Goal: Information Seeking & Learning: Learn about a topic

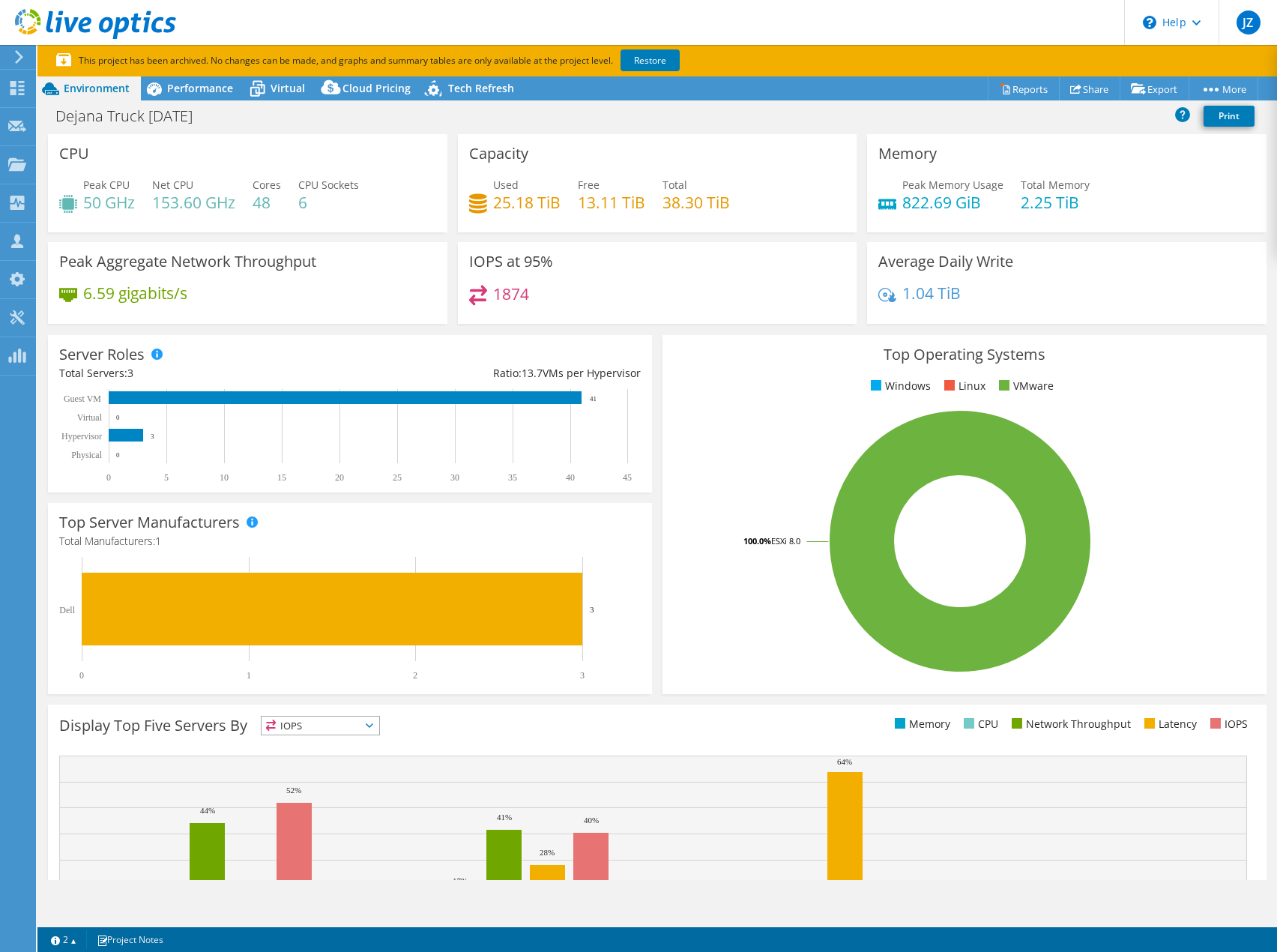
select select "USD"
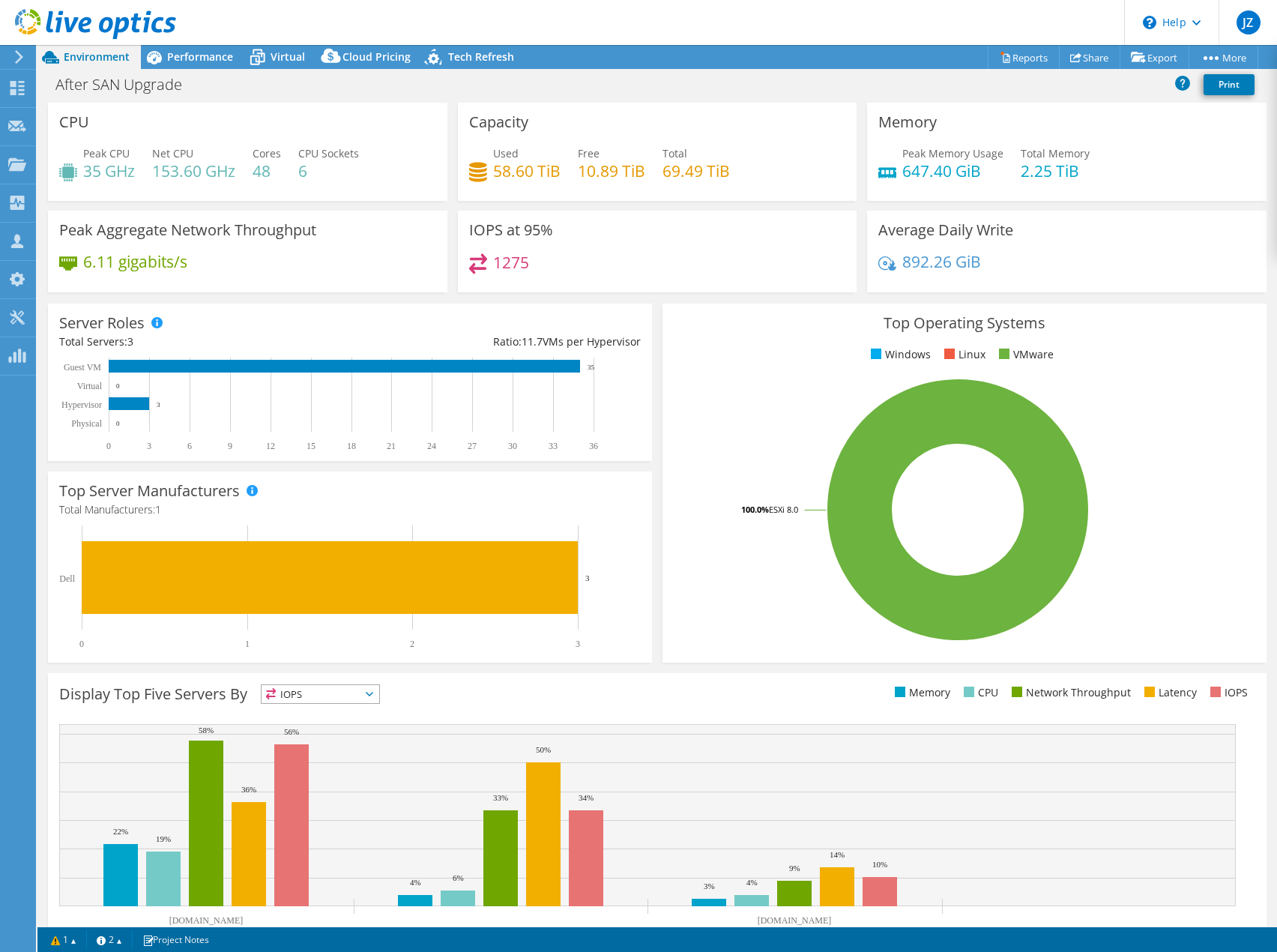
select select "USD"
click at [191, 56] on span "Performance" at bounding box center [200, 57] width 66 height 14
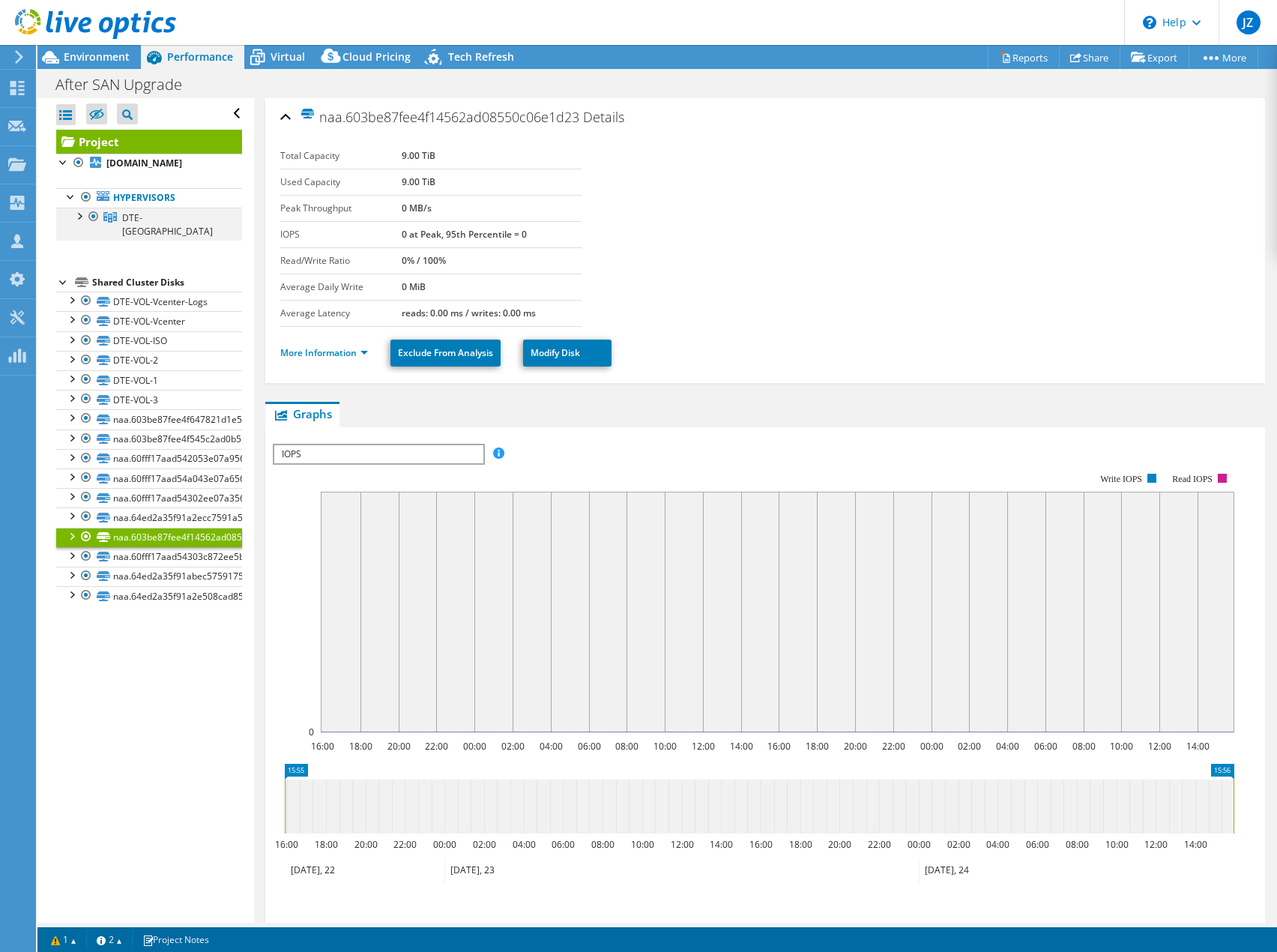
click at [74, 223] on div at bounding box center [78, 215] width 15 height 15
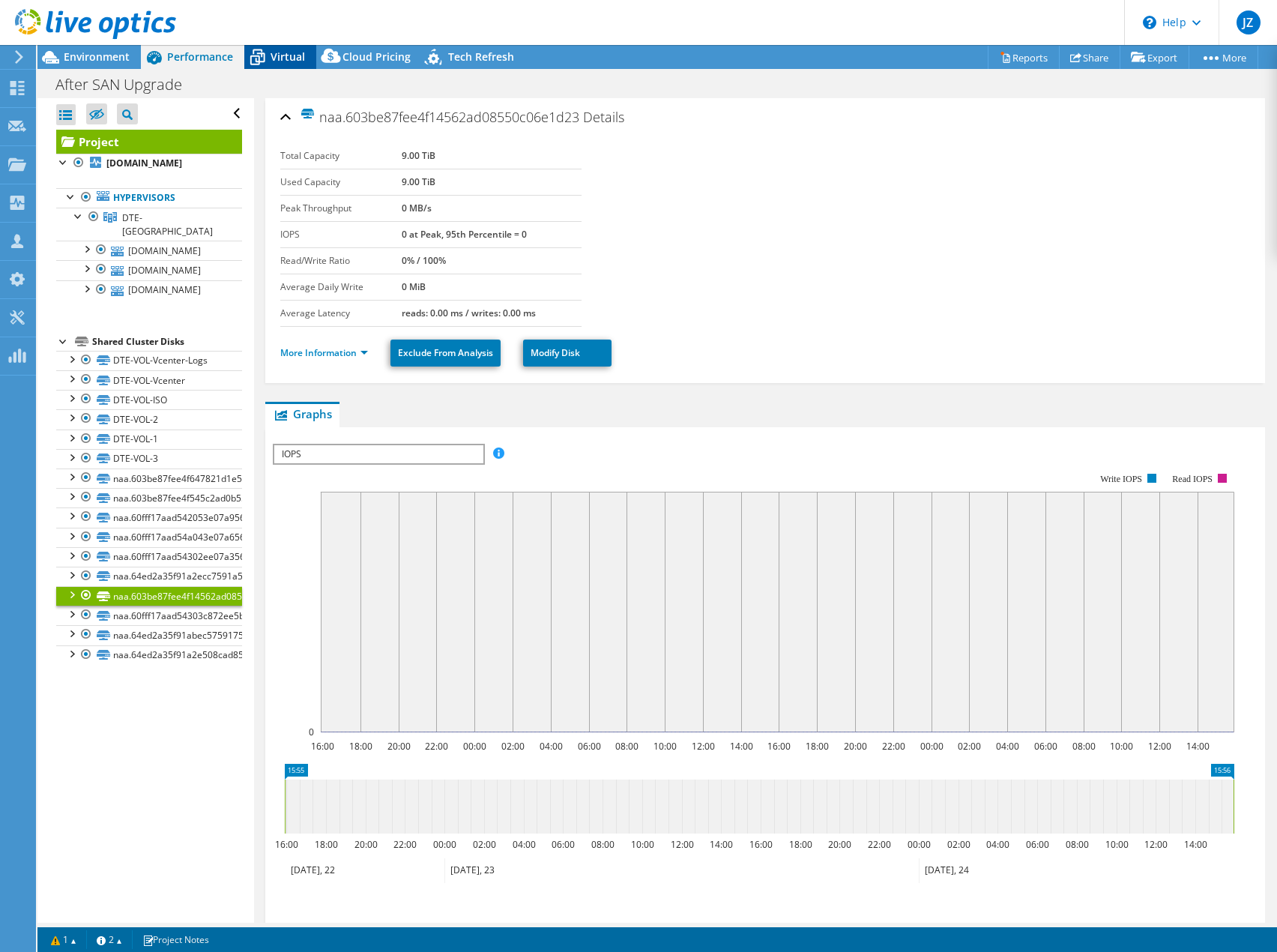
click at [300, 59] on span "Virtual" at bounding box center [287, 57] width 35 height 14
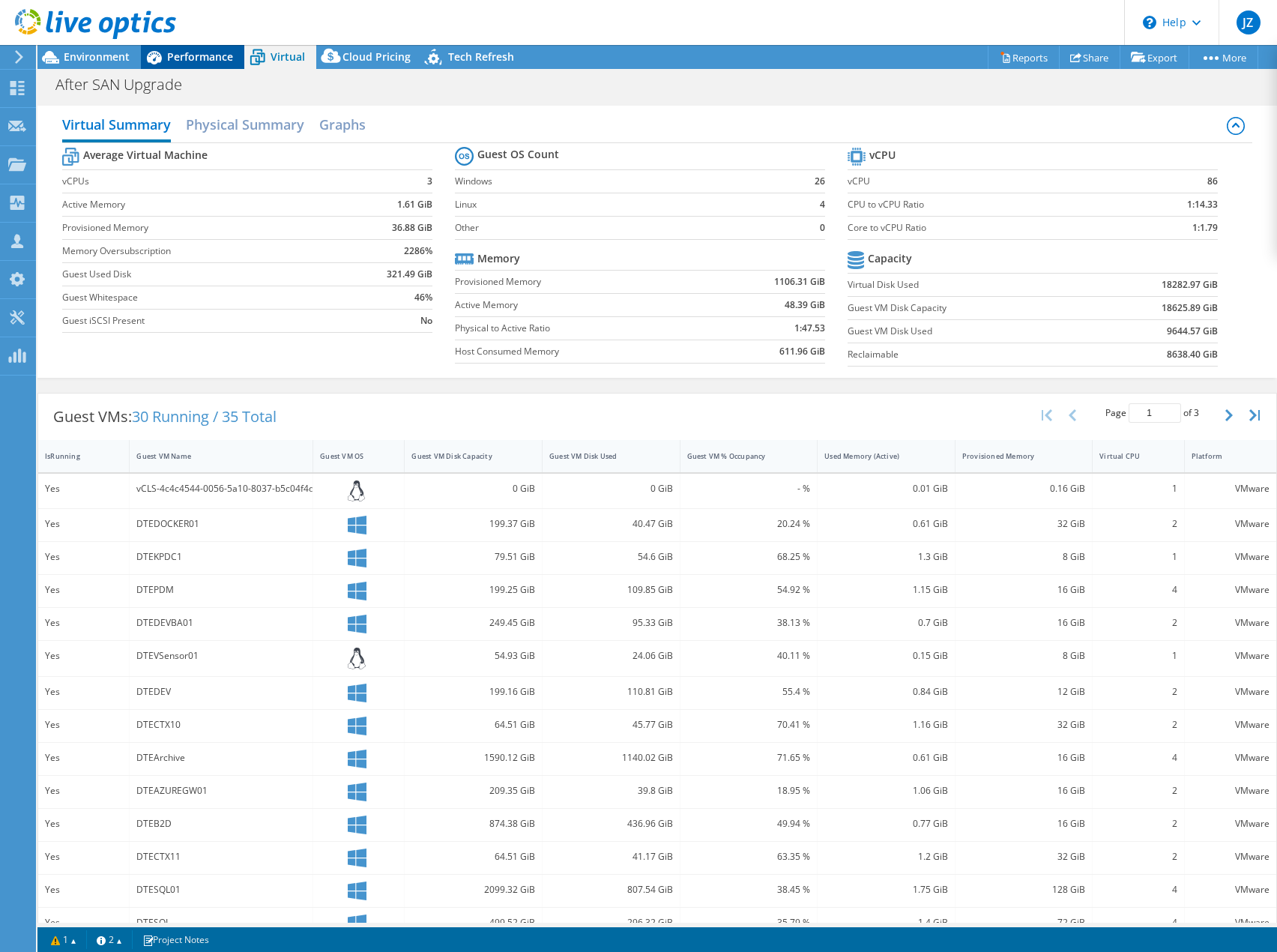
click at [170, 57] on span "Performance" at bounding box center [200, 57] width 66 height 14
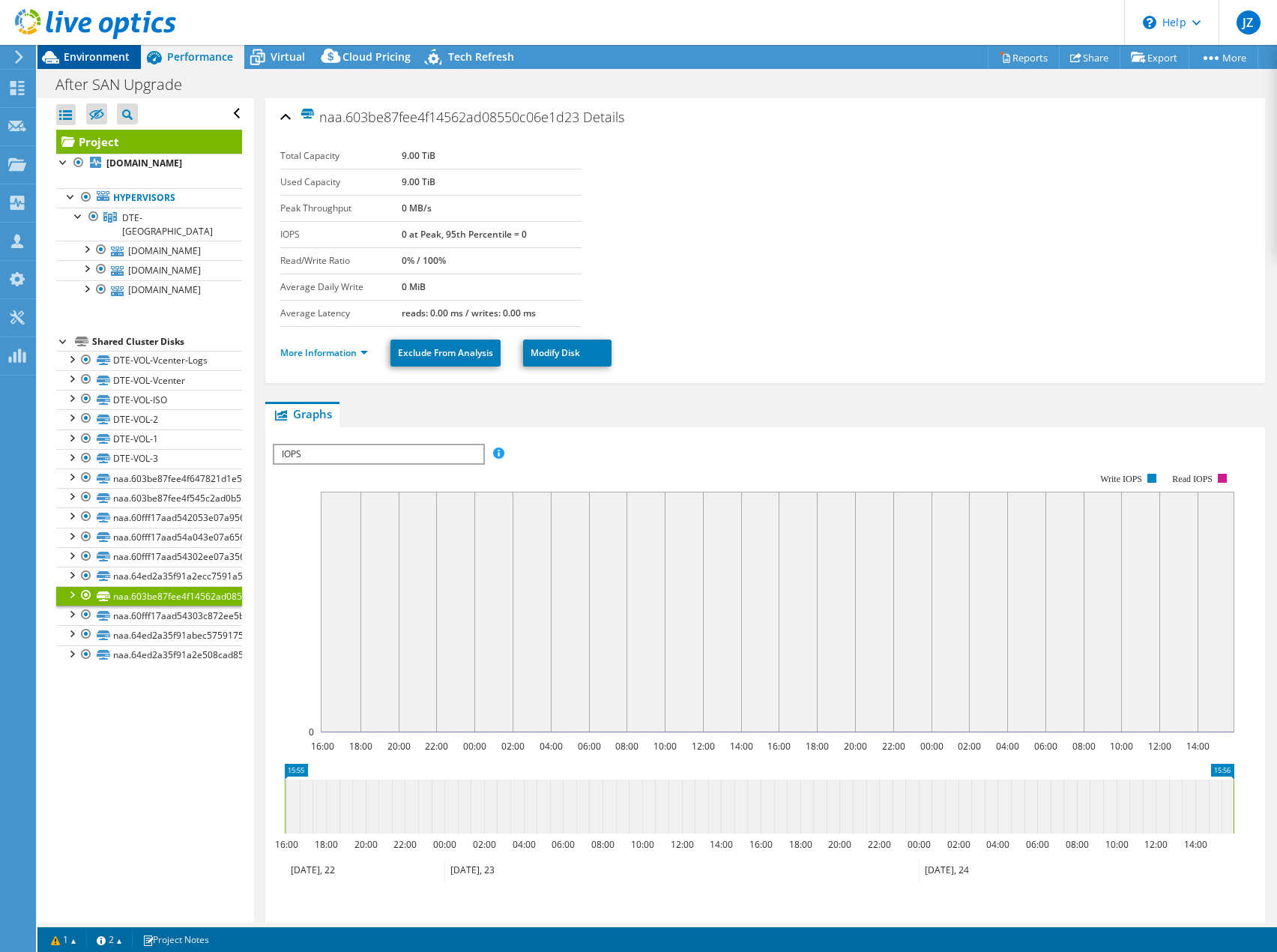
click at [76, 61] on span "Environment" at bounding box center [96, 57] width 66 height 14
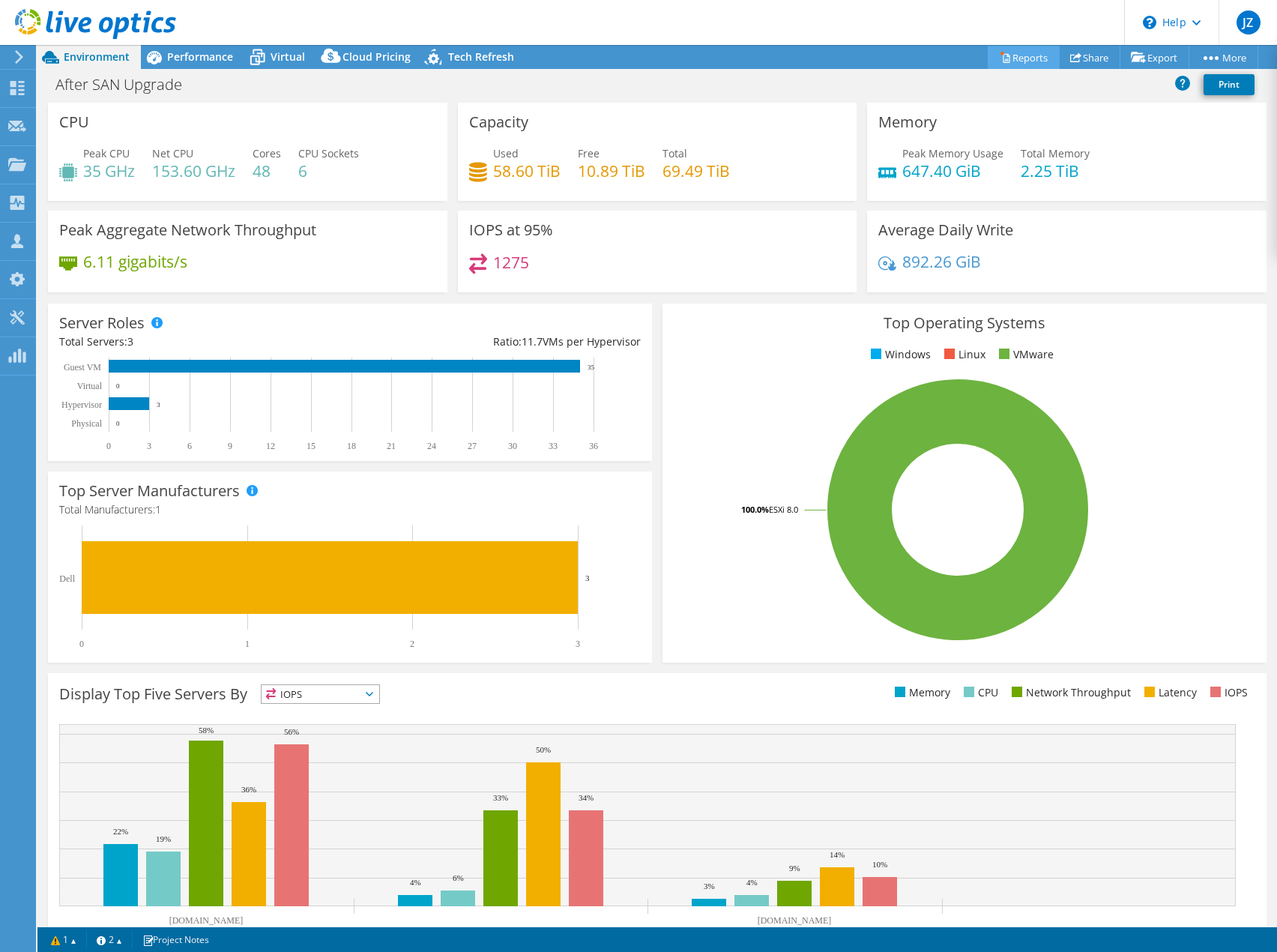
click at [1021, 54] on link "Reports" at bounding box center [1023, 57] width 72 height 24
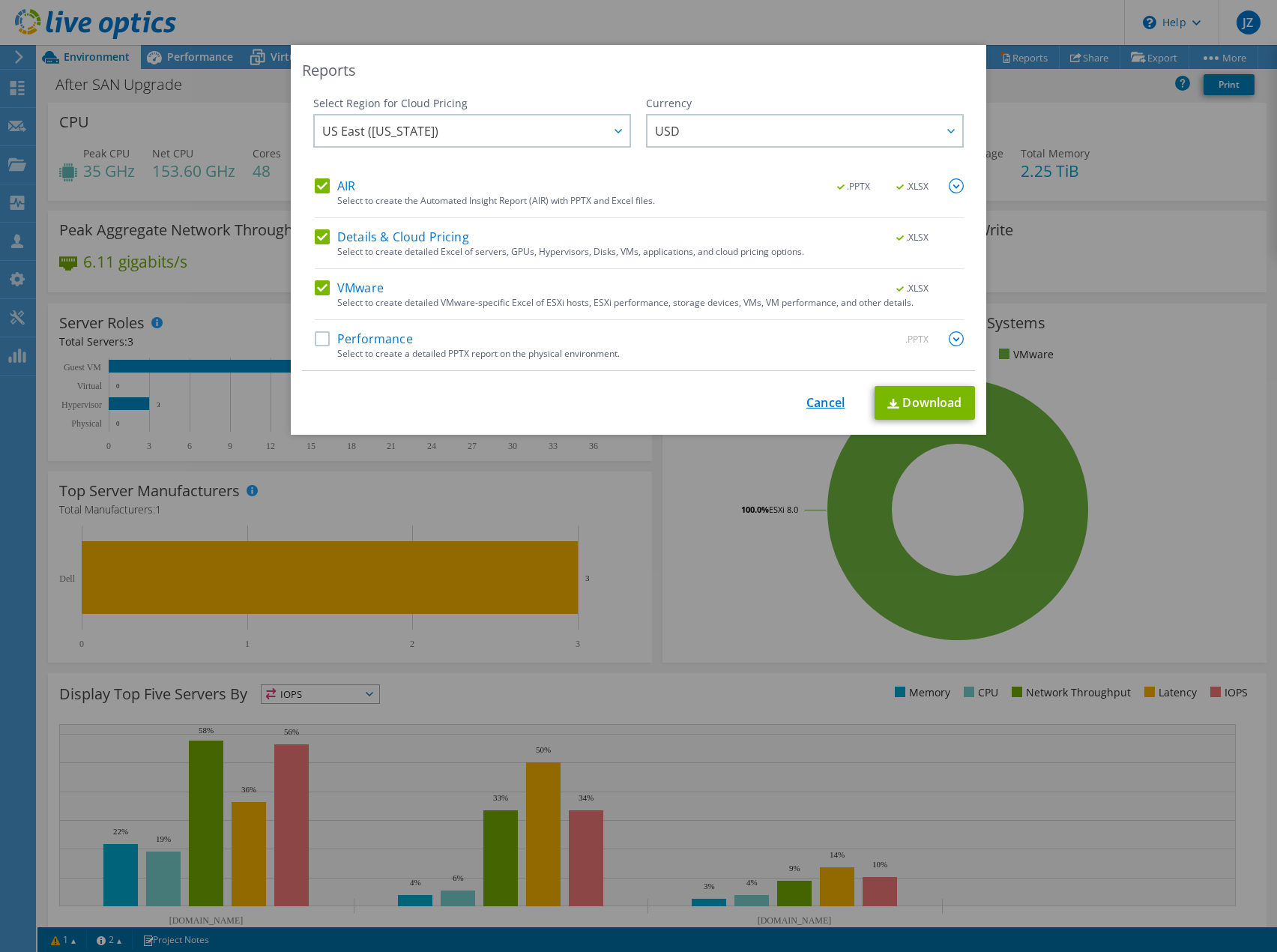
click at [817, 404] on link "Cancel" at bounding box center [825, 403] width 38 height 14
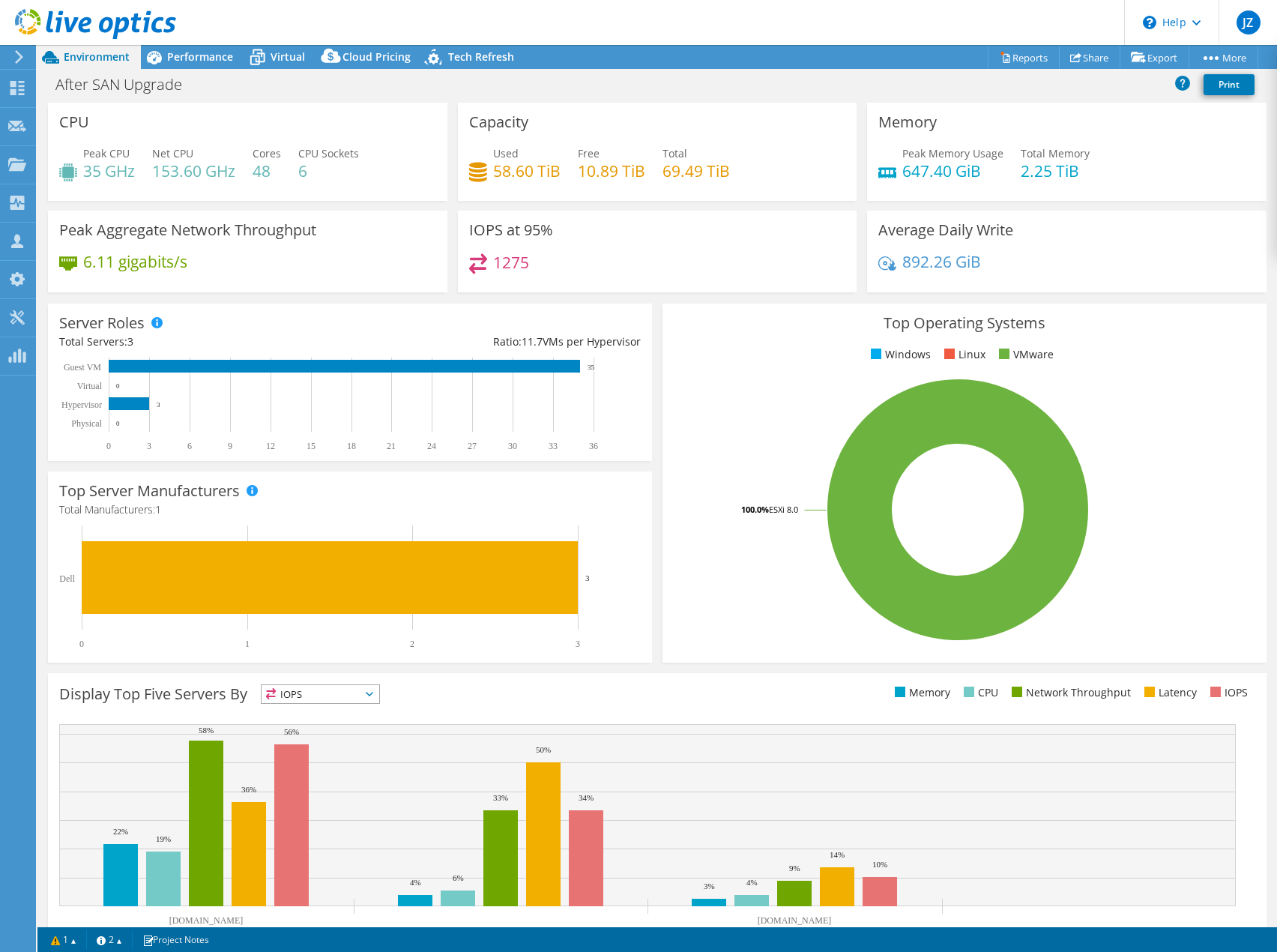
click at [317, 85] on div "After SAN Upgrade Print" at bounding box center [657, 84] width 1239 height 28
click at [177, 55] on span "Performance" at bounding box center [200, 57] width 66 height 14
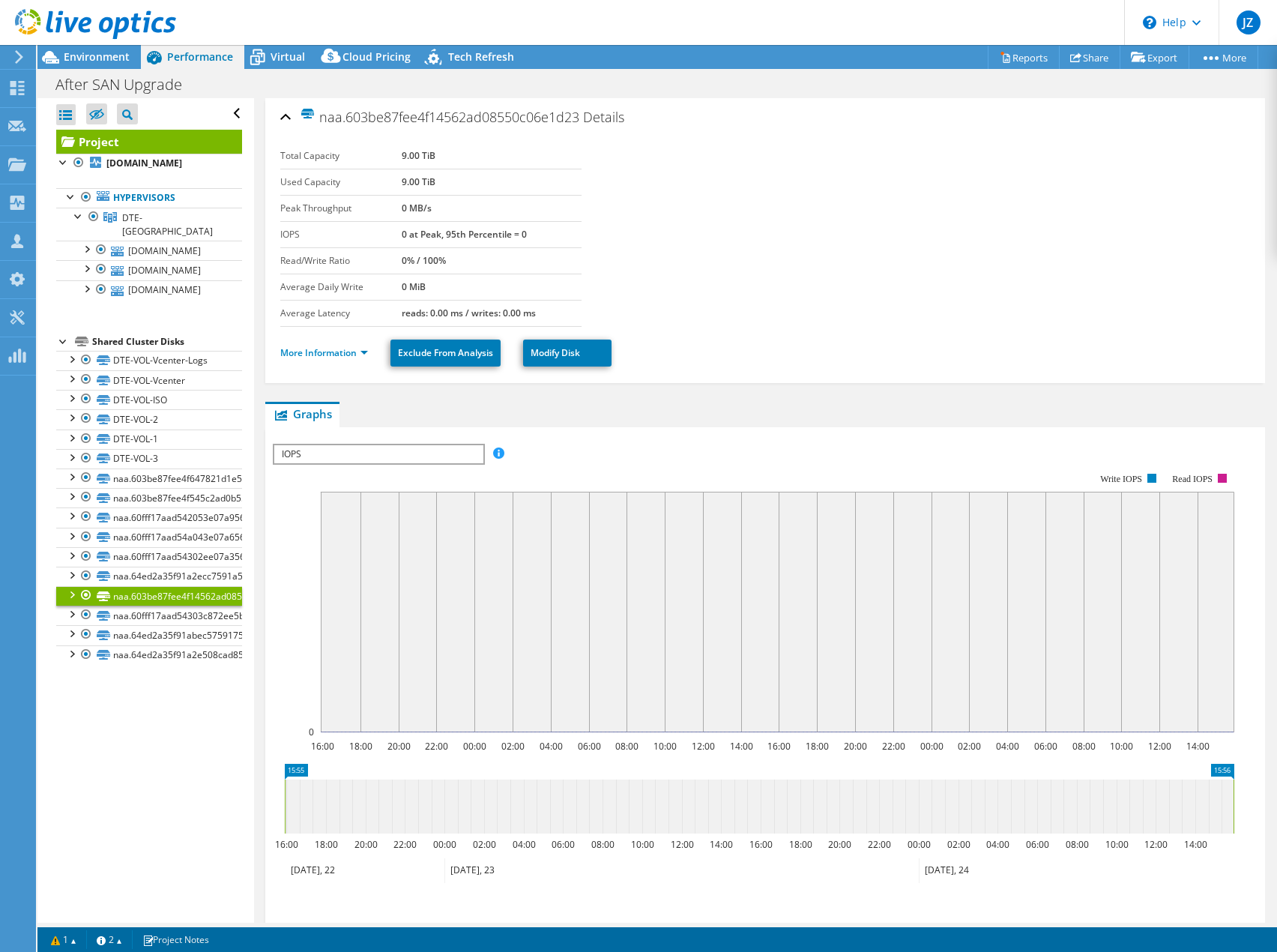
click at [356, 453] on span "IOPS" at bounding box center [378, 453] width 208 height 18
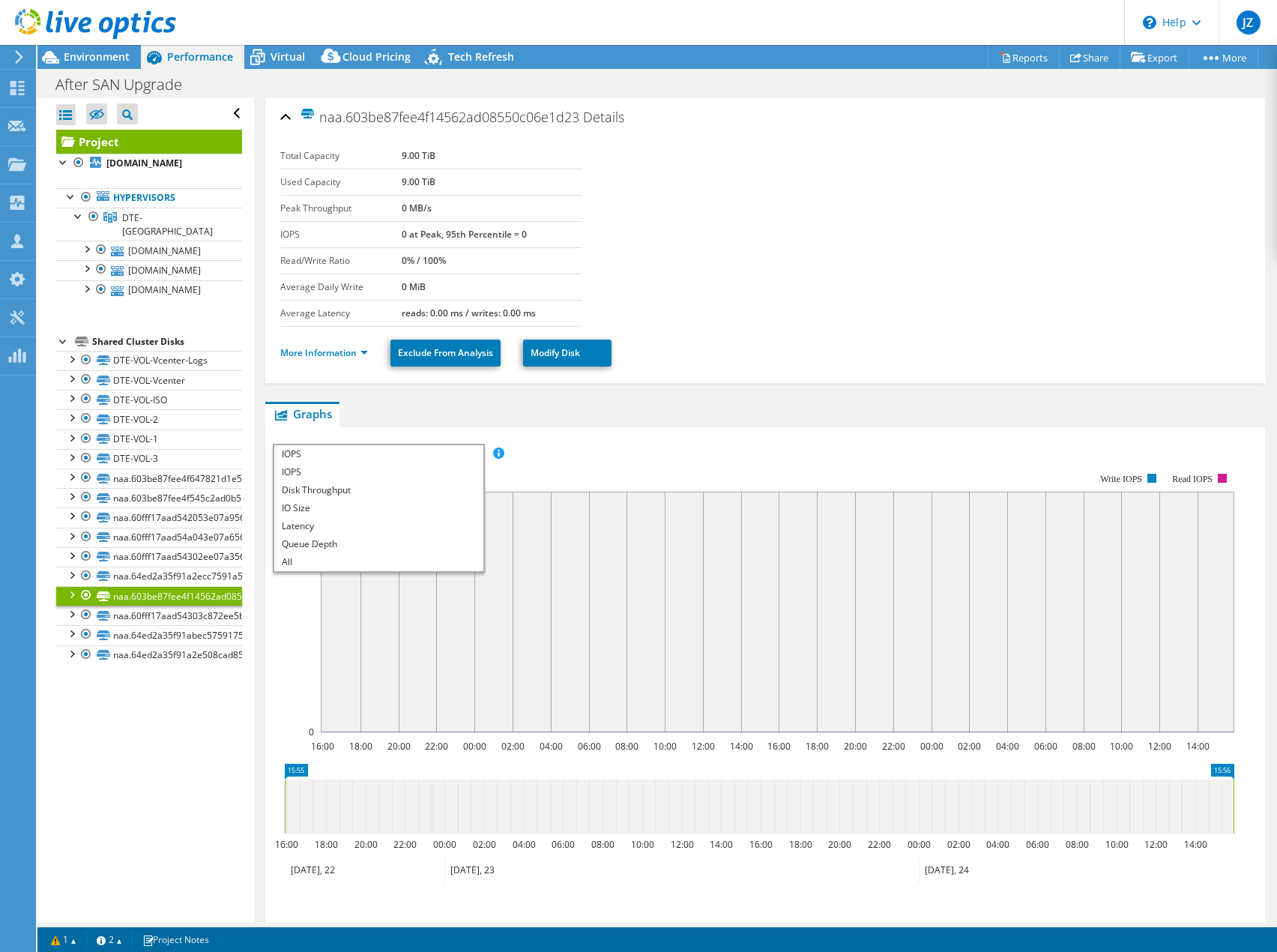
drag, startPoint x: 116, startPoint y: 147, endPoint x: 123, endPoint y: 151, distance: 8.1
click at [116, 147] on link "Project" at bounding box center [149, 142] width 186 height 24
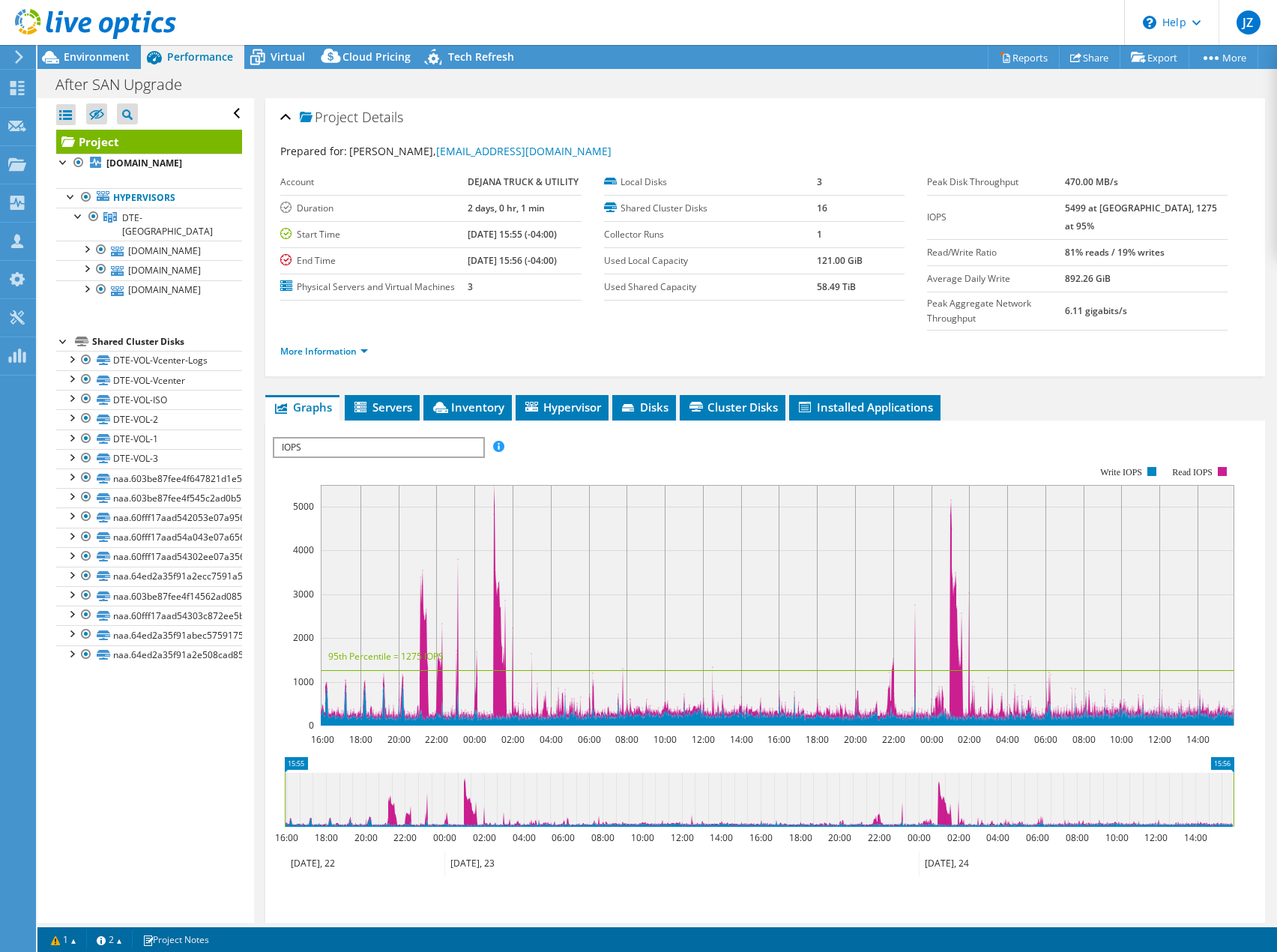
click at [317, 438] on span "IOPS" at bounding box center [378, 446] width 208 height 18
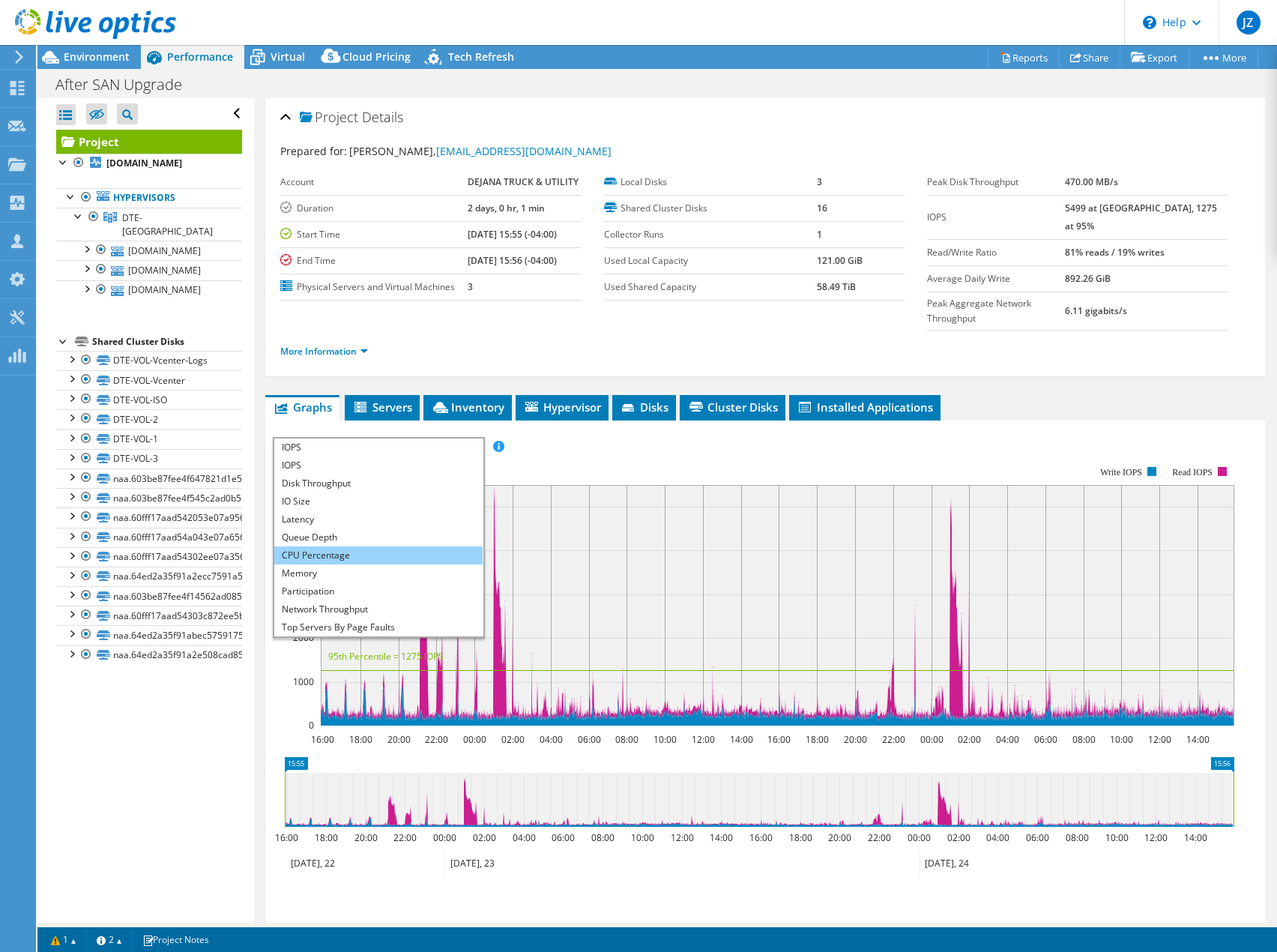
click at [429, 546] on li "CPU Percentage" at bounding box center [378, 554] width 208 height 18
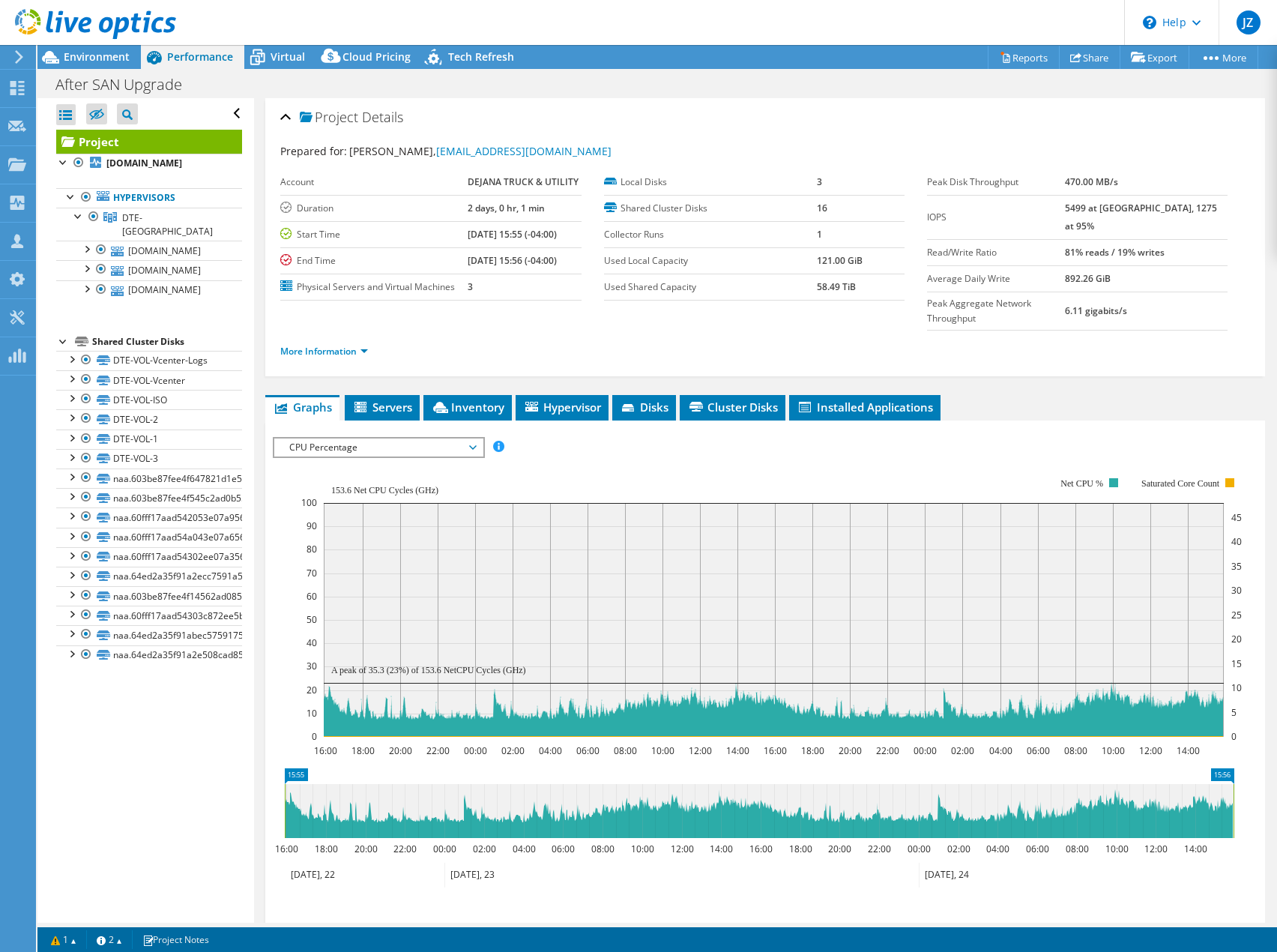
drag, startPoint x: 590, startPoint y: 436, endPoint x: 582, endPoint y: 458, distance: 23.4
click at [591, 437] on div at bounding box center [765, 699] width 985 height 523
drag, startPoint x: 465, startPoint y: 234, endPoint x: 507, endPoint y: 257, distance: 47.9
click at [507, 257] on tbody "Account DEJANA TRUCK & UTILITY Duration 2 days, 0 hr, 1 min Start Time [DATE] 1…" at bounding box center [430, 235] width 300 height 131
click at [558, 270] on td "[DATE] 15:56 (-04:00)" at bounding box center [524, 260] width 114 height 26
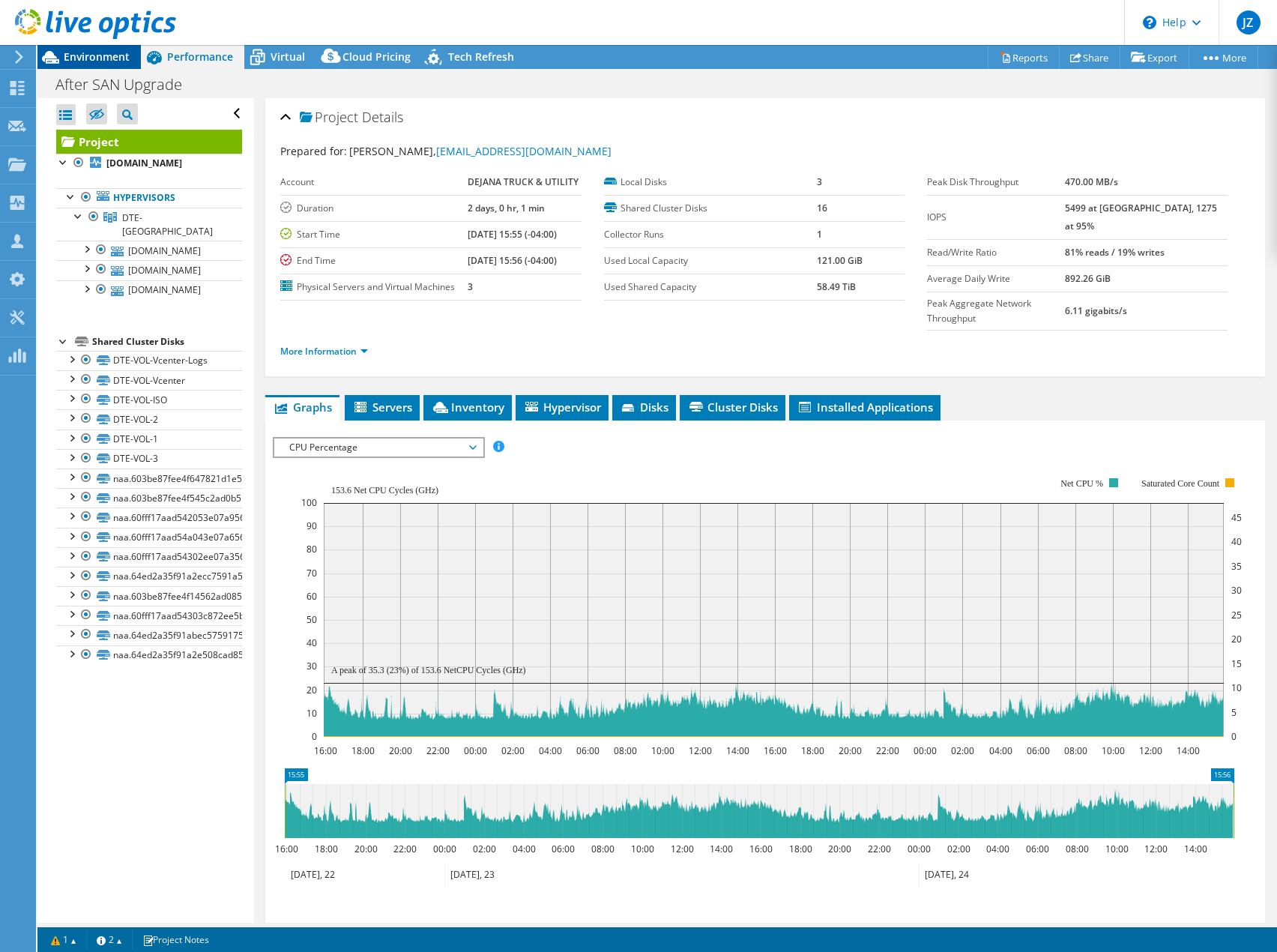
click at [113, 57] on span "Environment" at bounding box center [96, 57] width 66 height 14
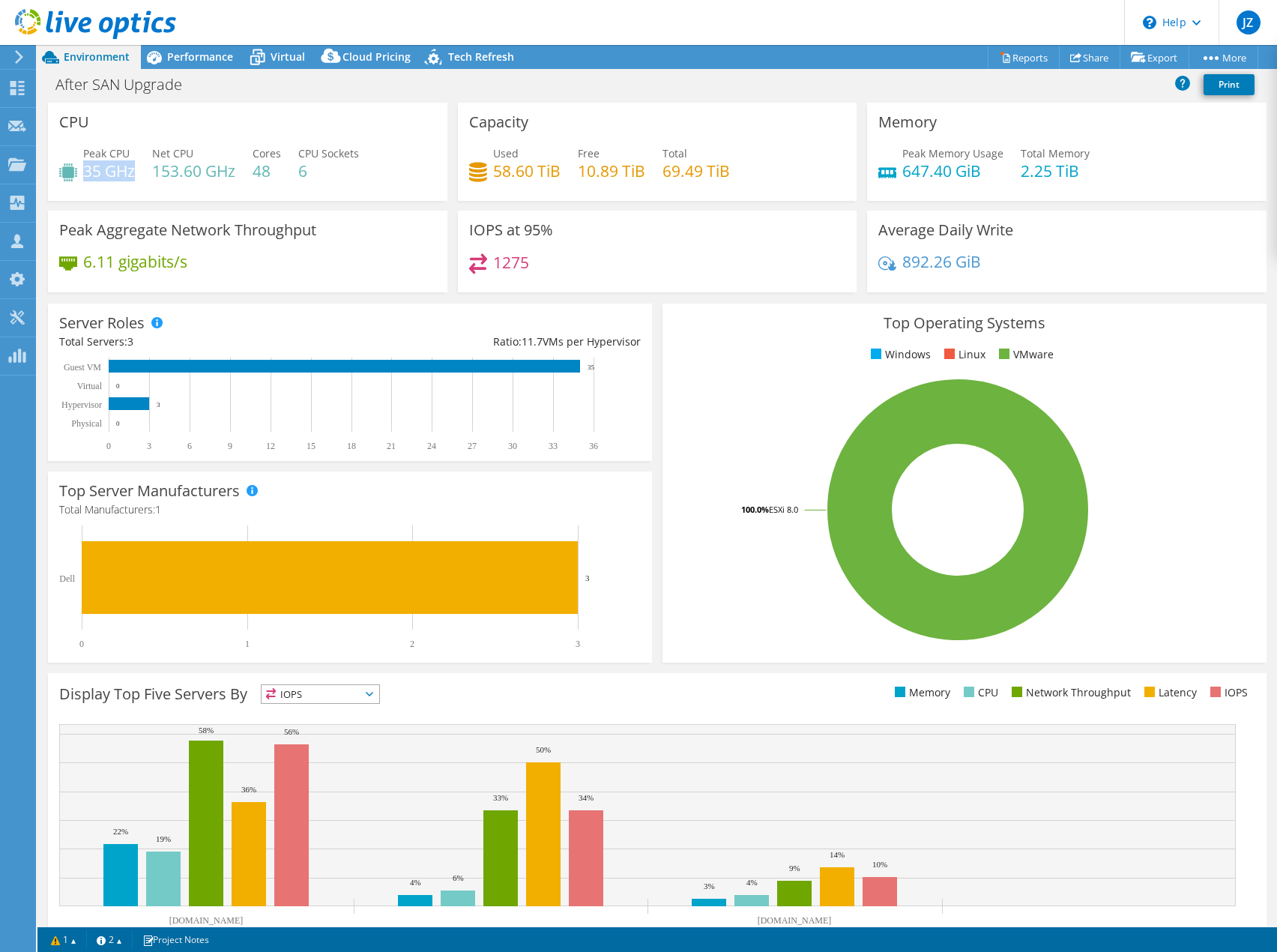
drag, startPoint x: 84, startPoint y: 166, endPoint x: 136, endPoint y: 170, distance: 52.2
click at [135, 170] on h4 "35 GHz" at bounding box center [109, 171] width 51 height 17
drag, startPoint x: 873, startPoint y: 171, endPoint x: 949, endPoint y: 171, distance: 76.0
click at [949, 171] on div "Peak Memory Usage 647.40 GiB" at bounding box center [941, 162] width 125 height 34
drag, startPoint x: 90, startPoint y: 170, endPoint x: 103, endPoint y: 172, distance: 13.2
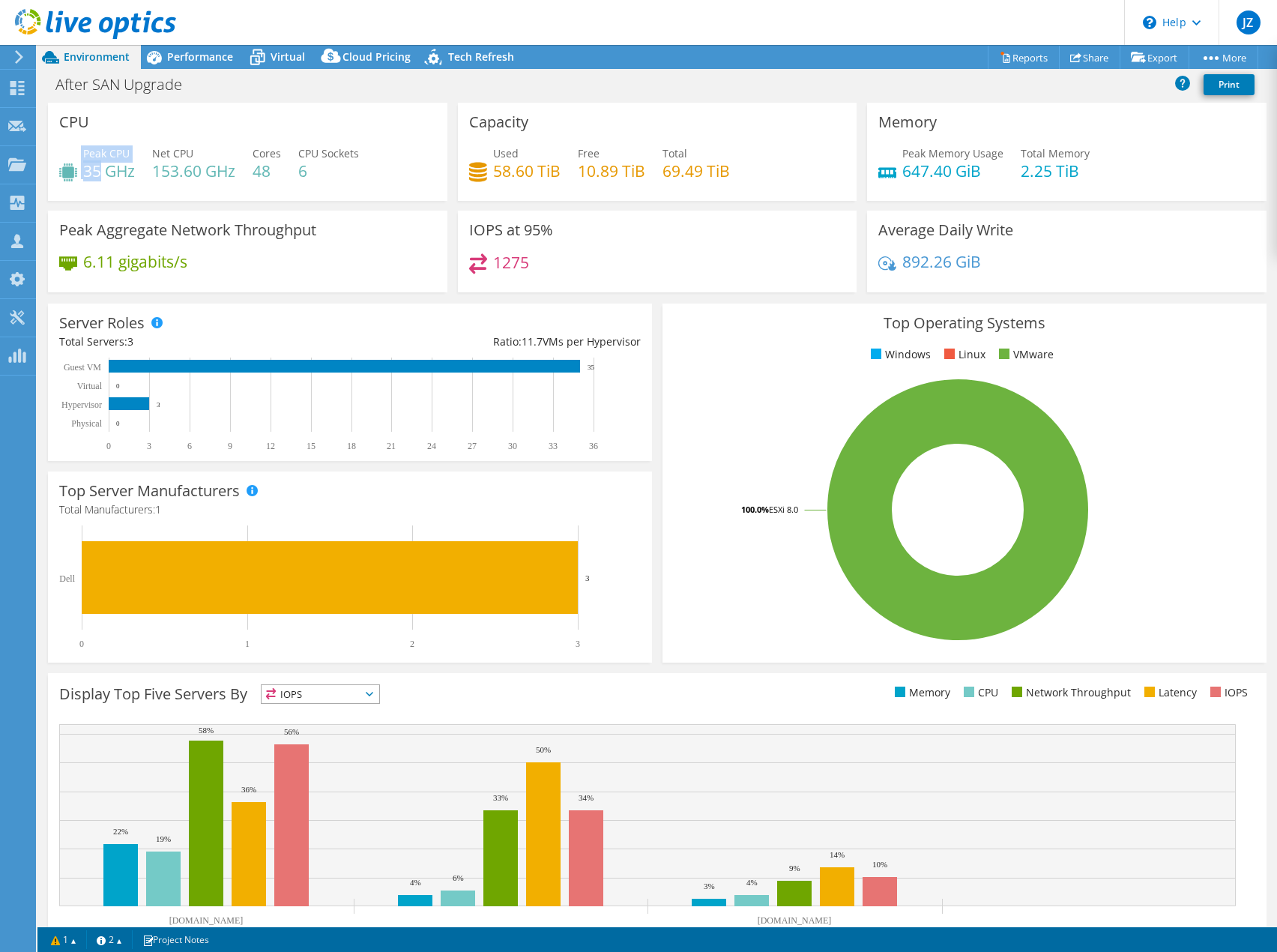
click at [103, 172] on div "Peak CPU 35 GHz" at bounding box center [97, 162] width 76 height 34
click at [104, 179] on h4 "35 GHz" at bounding box center [109, 171] width 51 height 17
select select "USD"
click at [199, 56] on span "Performance" at bounding box center [200, 57] width 66 height 14
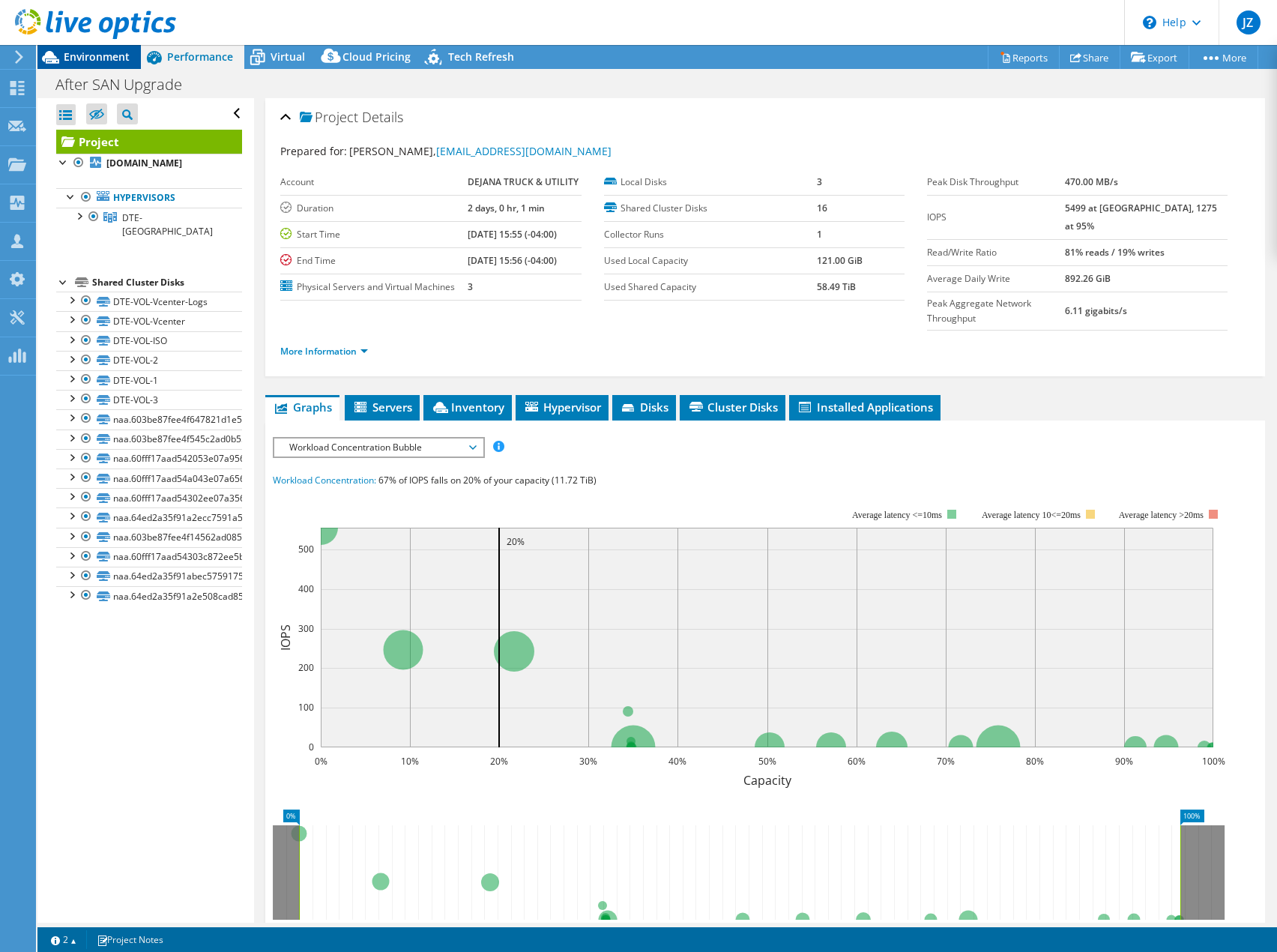
click at [94, 64] on div "Environment" at bounding box center [89, 57] width 104 height 24
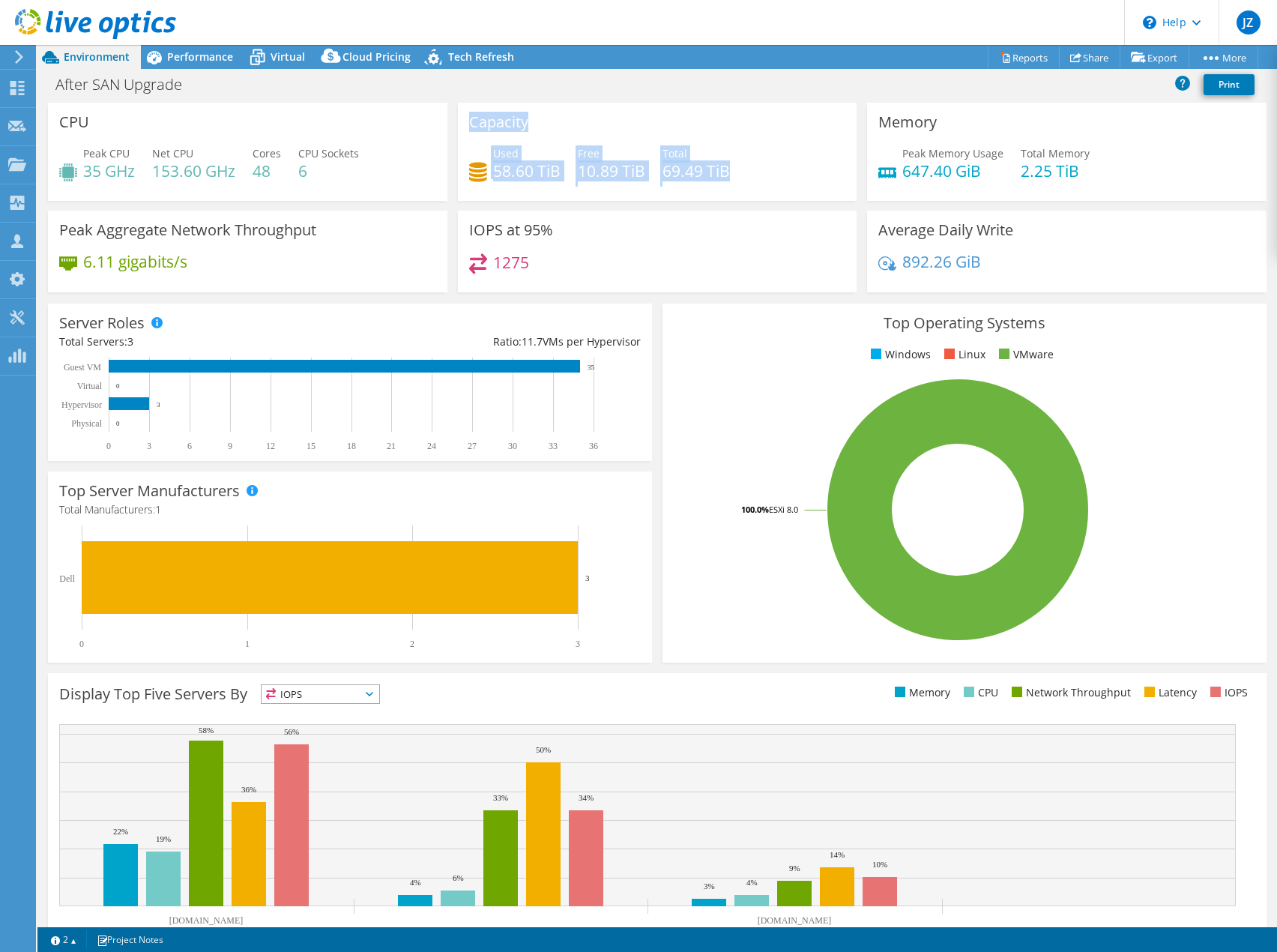
drag, startPoint x: 463, startPoint y: 107, endPoint x: 733, endPoint y: 165, distance: 276.2
click at [733, 165] on div "Capacity Used 58.60 TiB Free 10.89 TiB Total 69.49 TiB" at bounding box center [657, 152] width 399 height 98
click at [753, 176] on div "Used 58.60 TiB Free 10.89 TiB Total 69.49 TiB" at bounding box center [657, 170] width 377 height 49
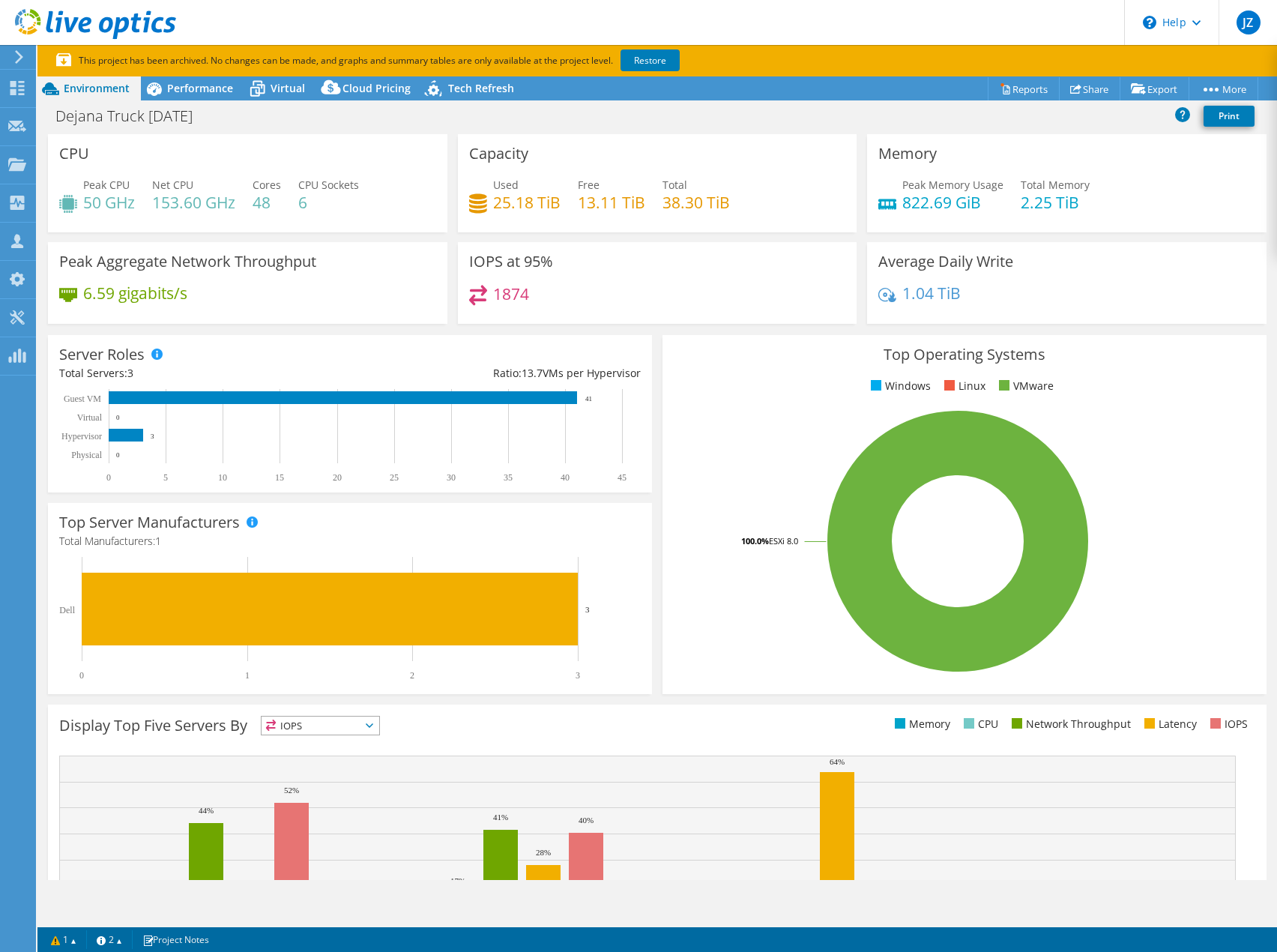
select select "USD"
